Goal: Ask a question

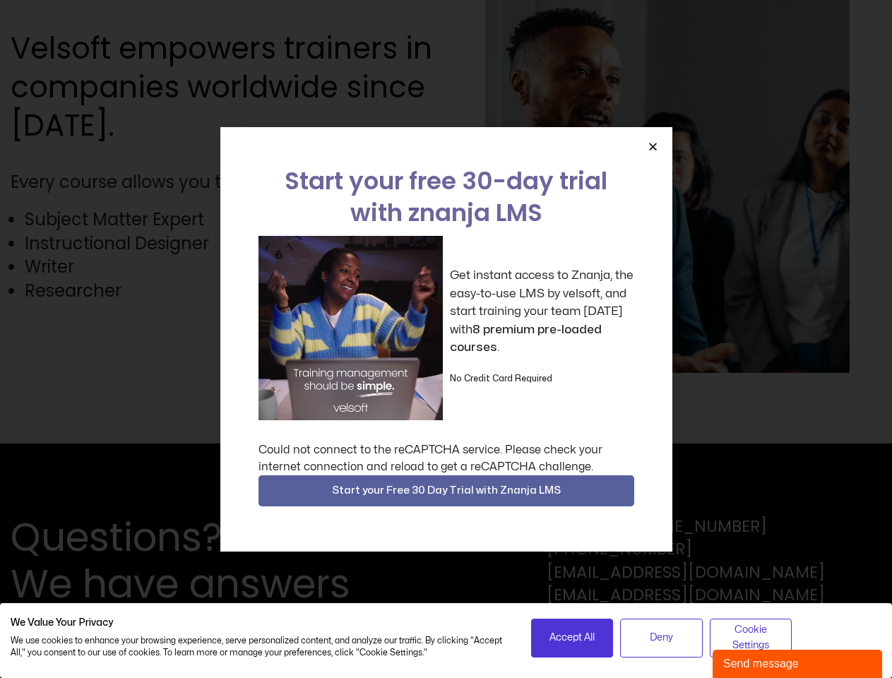
click at [445, 339] on div "Get instant access to Znanja, the easy-to-use LMS by velsoft, and start trainin…" at bounding box center [446, 328] width 376 height 184
click at [652, 146] on icon "Close" at bounding box center [652, 146] width 11 height 11
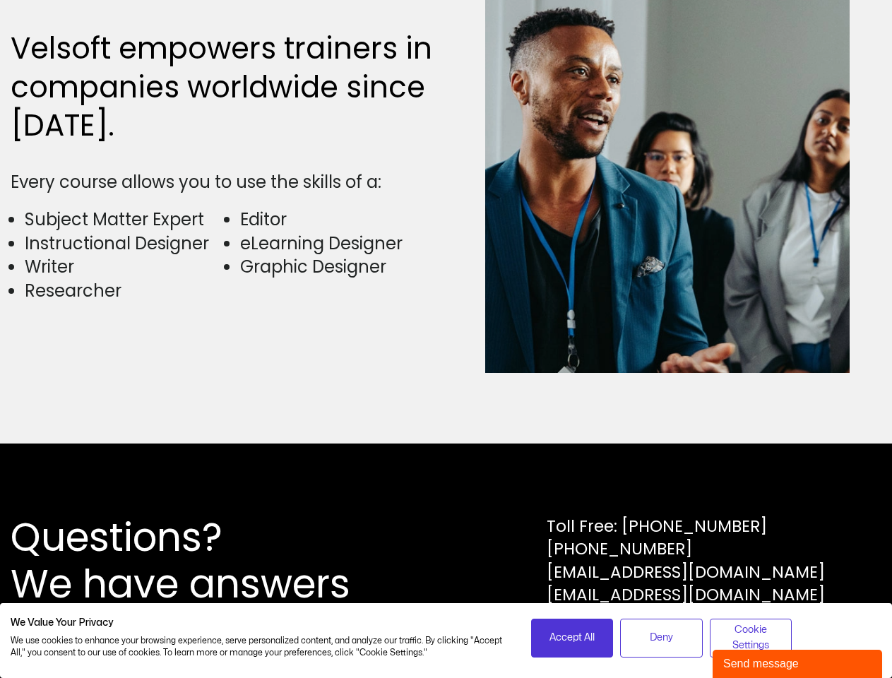
click at [446, 491] on div "Questions? We have answers Toll Free: [PHONE_NUMBER] [PHONE_NUMBER] [EMAIL_ADDR…" at bounding box center [446, 560] width 892 height 234
click at [572, 637] on span "Accept All" at bounding box center [571, 638] width 45 height 16
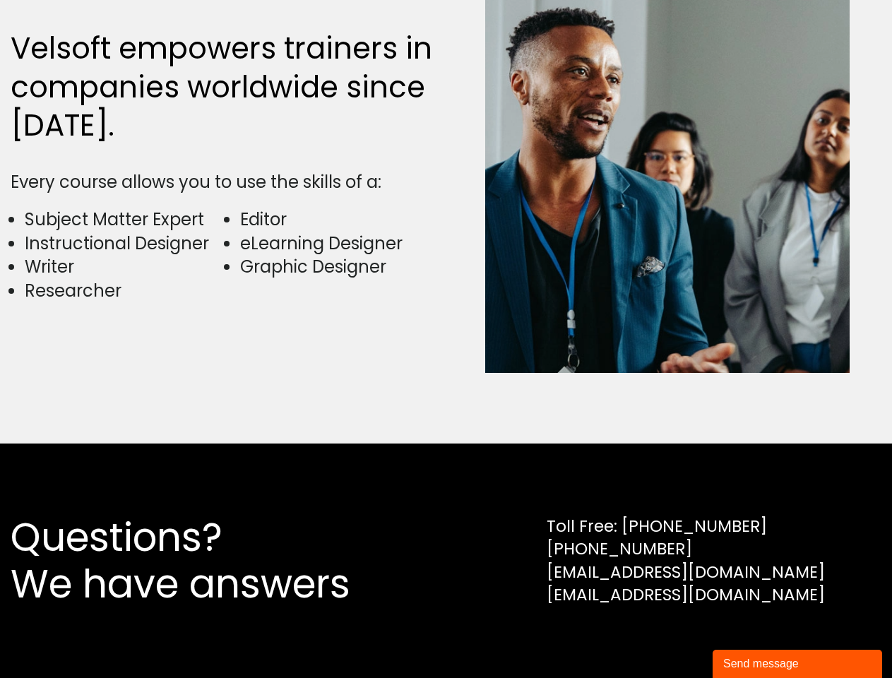
click at [661, 637] on div "Questions? We have answers Toll Free: [PHONE_NUMBER] [PHONE_NUMBER] [EMAIL_ADDR…" at bounding box center [446, 560] width 892 height 234
click at [750, 637] on div "Questions? We have answers Toll Free: [PHONE_NUMBER] [PHONE_NUMBER] [EMAIL_ADDR…" at bounding box center [446, 560] width 892 height 234
click at [797, 664] on div "Send message" at bounding box center [797, 663] width 148 height 17
